Goal: Information Seeking & Learning: Learn about a topic

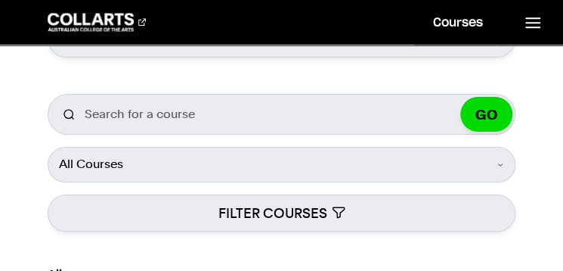
scroll to position [256, 0]
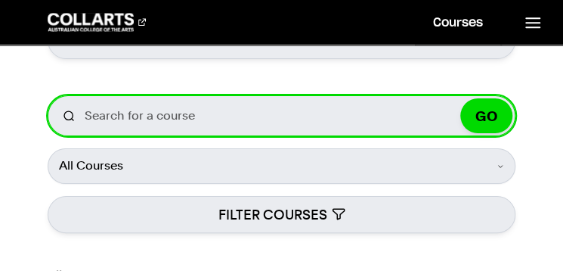
click at [187, 119] on input "Search for a course" at bounding box center [281, 115] width 467 height 41
type input "digital and social media"
click at [460, 98] on button "GO" at bounding box center [486, 115] width 52 height 35
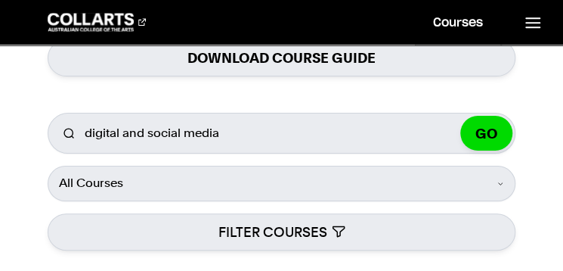
scroll to position [236, 0]
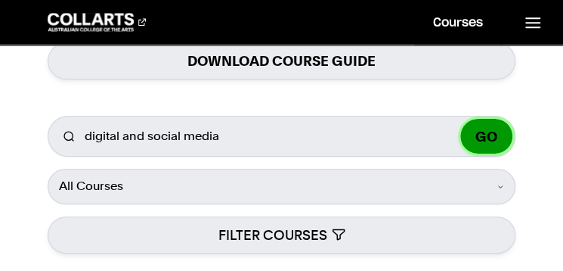
click at [502, 147] on button "GO" at bounding box center [486, 136] width 52 height 35
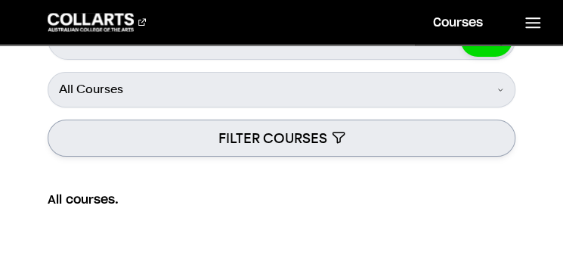
scroll to position [253, 0]
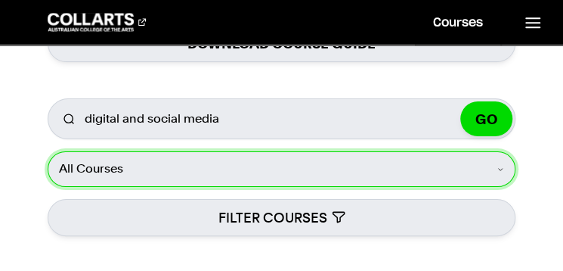
click at [249, 164] on select "All Courses Undergraduate Postgraduate Short Courses Online" at bounding box center [281, 168] width 467 height 35
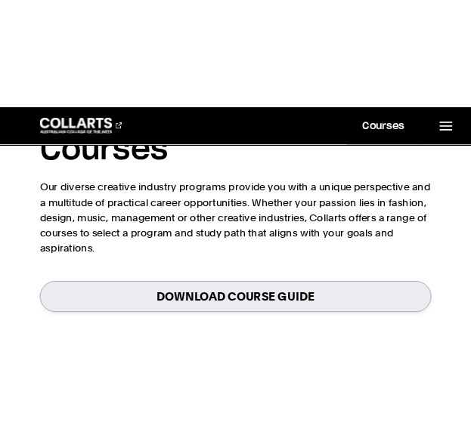
scroll to position [0, 0]
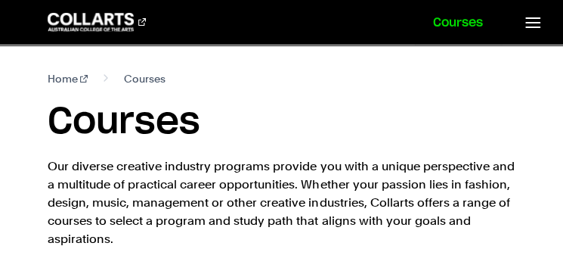
click at [457, 23] on link "Courses" at bounding box center [458, 22] width 86 height 45
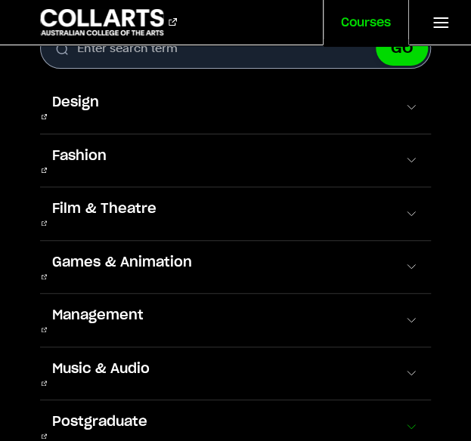
scroll to position [33, 0]
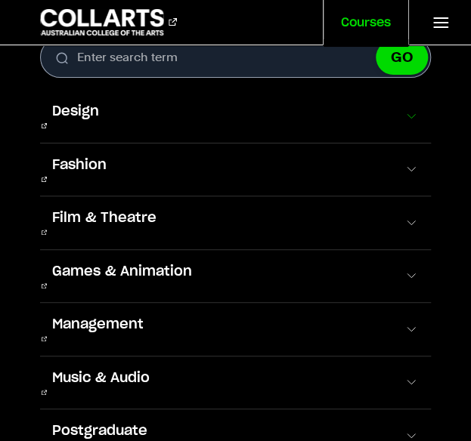
click at [113, 119] on button "Design" at bounding box center [235, 116] width 391 height 53
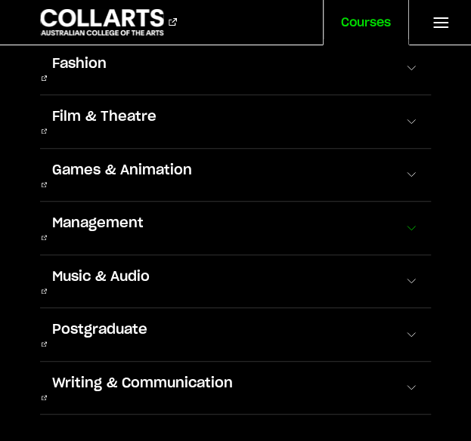
click at [157, 202] on button "Management" at bounding box center [235, 228] width 391 height 53
click at [404, 221] on span at bounding box center [411, 228] width 15 height 15
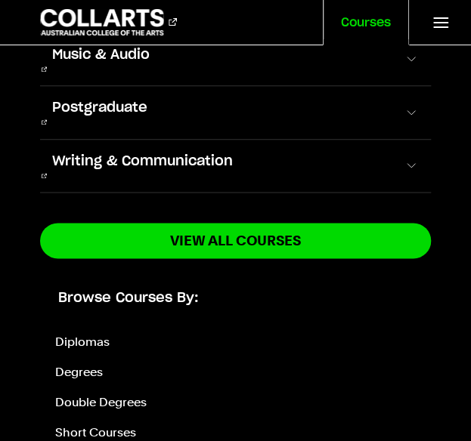
scroll to position [419, 0]
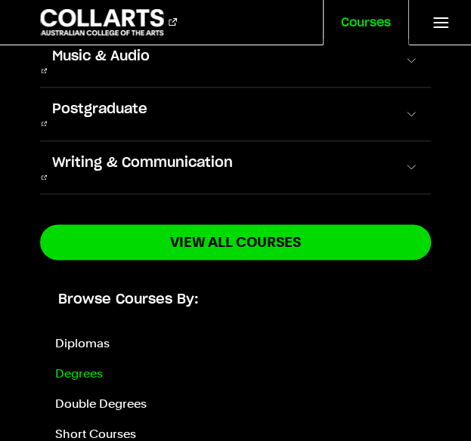
click at [80, 270] on link "Degrees" at bounding box center [79, 373] width 48 height 14
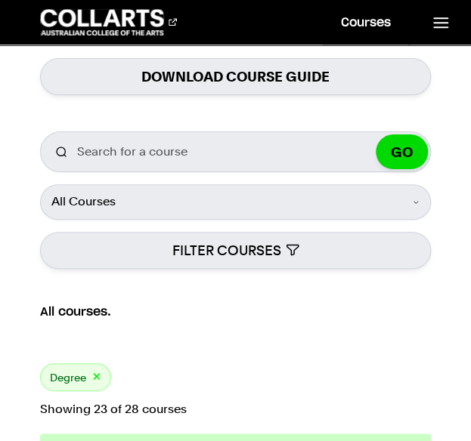
scroll to position [198, 0]
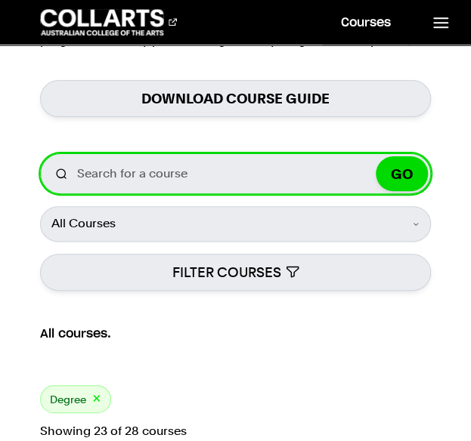
click at [150, 172] on input "Search for a course" at bounding box center [235, 173] width 391 height 41
type input "digital and social media"
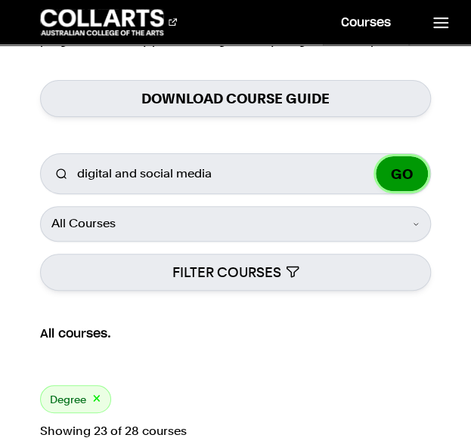
click at [400, 171] on button "GO" at bounding box center [402, 173] width 52 height 35
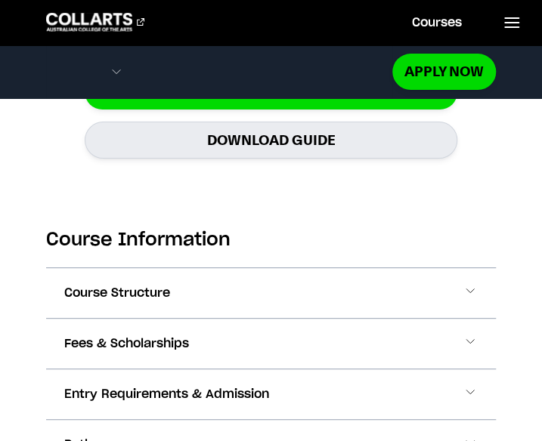
scroll to position [1720, 0]
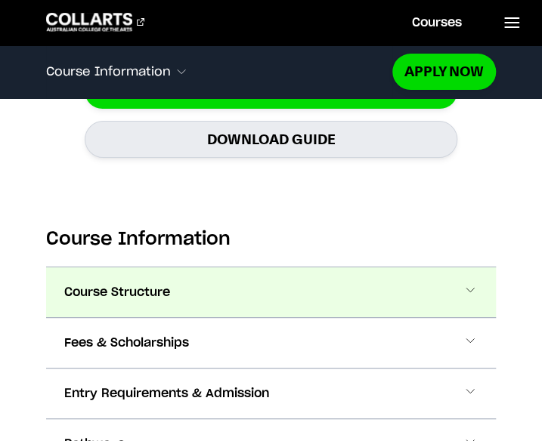
click at [206, 268] on button "Course Structure" at bounding box center [271, 293] width 450 height 50
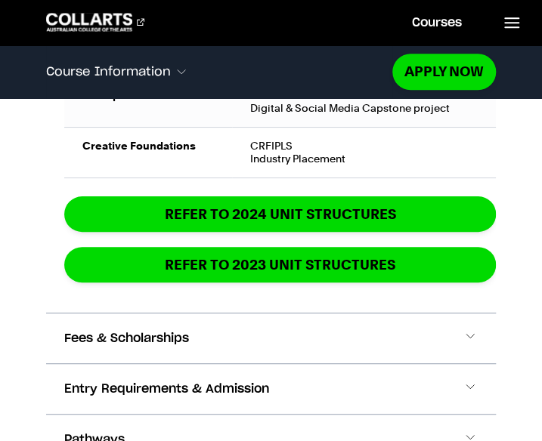
scroll to position [3594, 0]
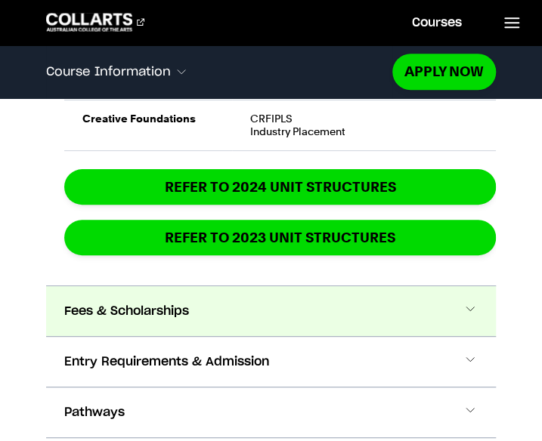
click at [330, 286] on button "Fees & Scholarships" at bounding box center [271, 311] width 450 height 50
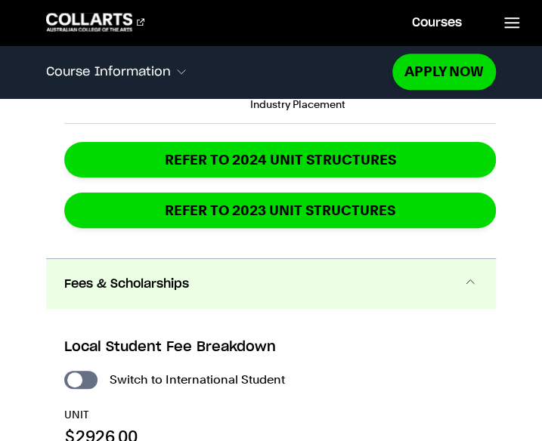
scroll to position [3620, 0]
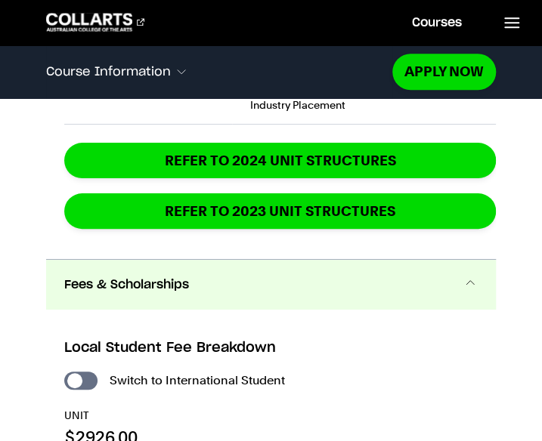
click at [309, 260] on button "Fees & Scholarships" at bounding box center [271, 285] width 450 height 50
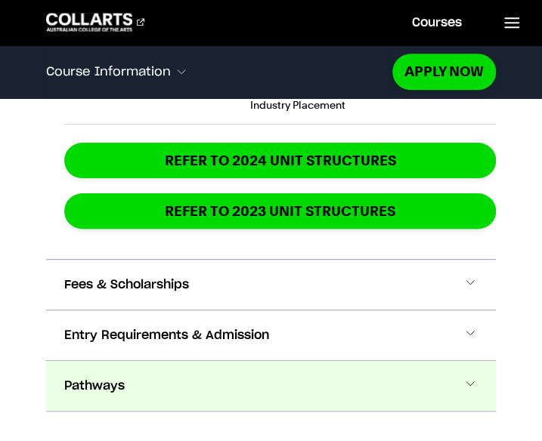
scroll to position [3716, 0]
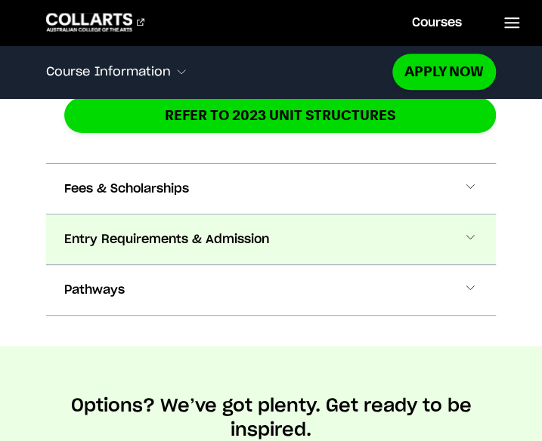
click at [285, 215] on button "Entry Requirements & Admission" at bounding box center [271, 240] width 450 height 50
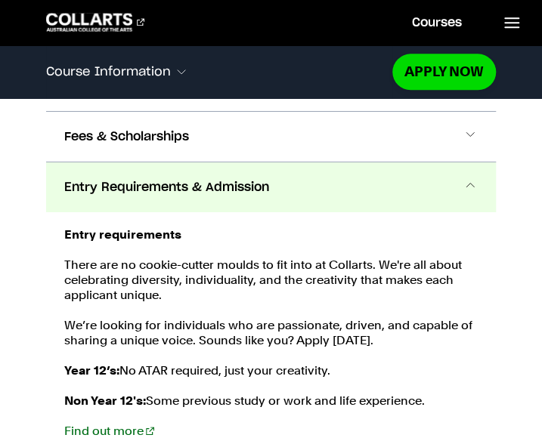
scroll to position [3768, 0]
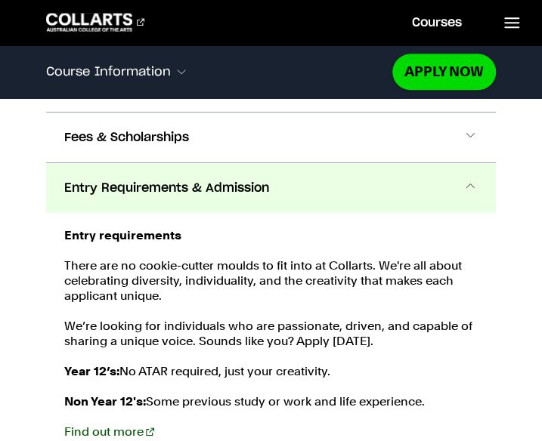
click at [79, 425] on link "Find out more" at bounding box center [109, 432] width 90 height 14
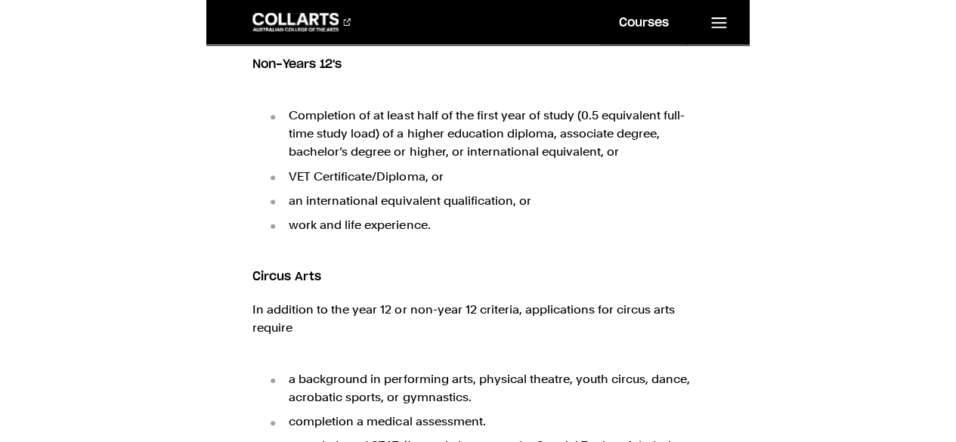
scroll to position [1042, 0]
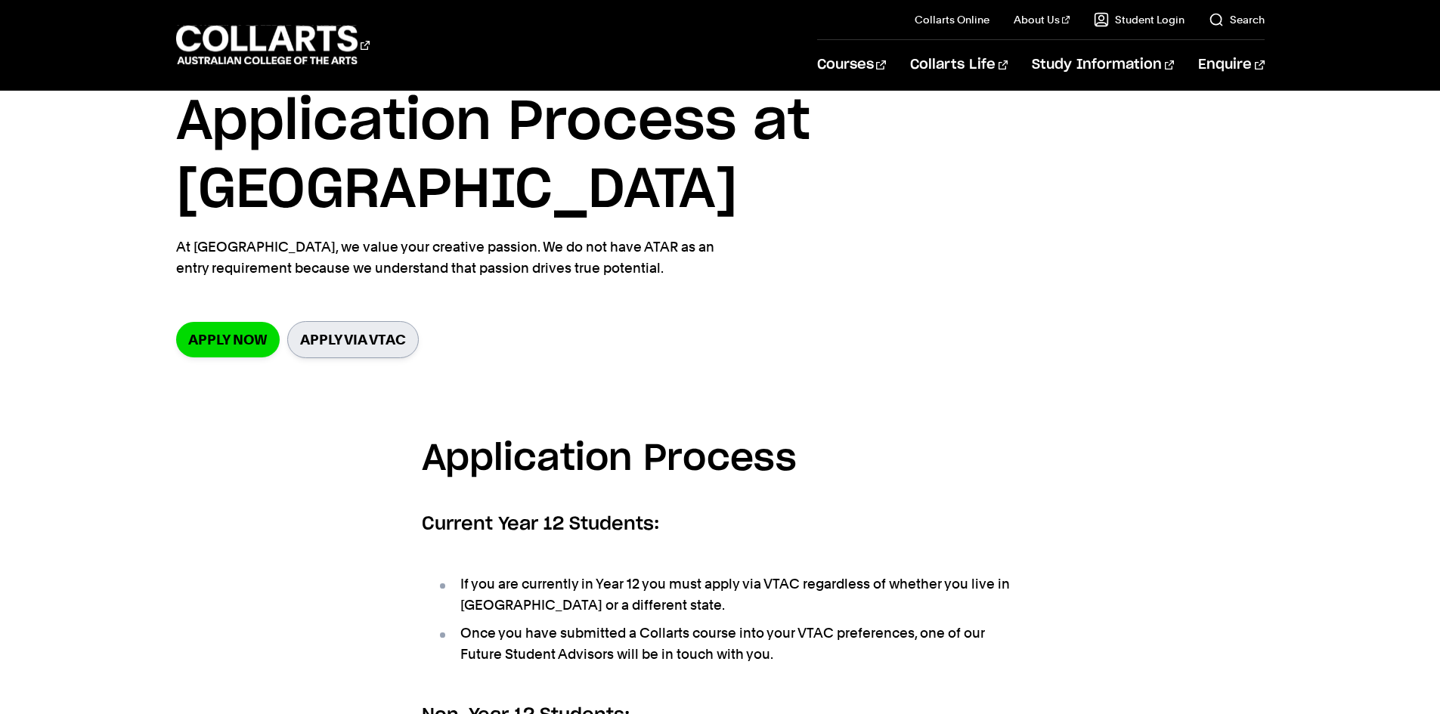
scroll to position [0, 0]
